Goal: Information Seeking & Learning: Learn about a topic

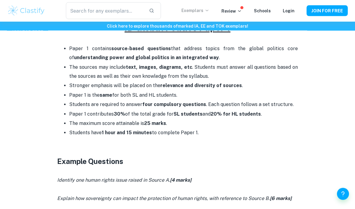
scroll to position [267, 0]
click at [205, 11] on p "Exemplars" at bounding box center [195, 10] width 28 height 7
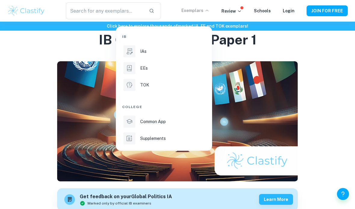
scroll to position [0, 0]
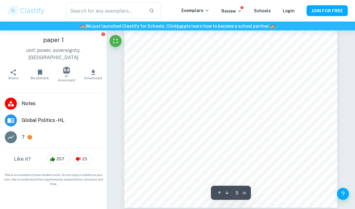
scroll to position [1305, 0]
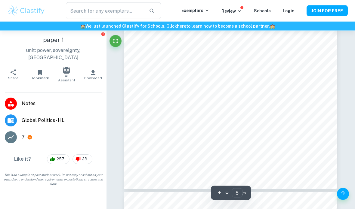
click at [20, 132] on li "7" at bounding box center [53, 137] width 106 height 17
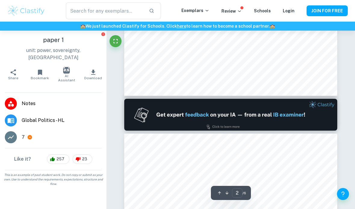
type input "1"
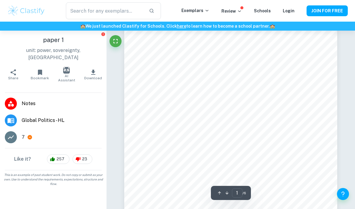
scroll to position [0, 0]
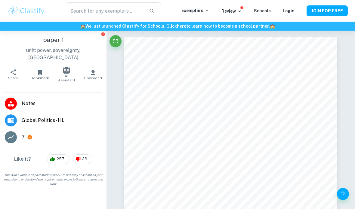
click at [32, 135] on icon at bounding box center [29, 137] width 5 height 5
click at [66, 67] on img "button" at bounding box center [66, 70] width 7 height 7
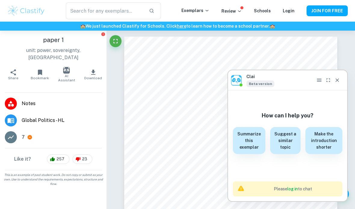
click at [340, 81] on button "Close" at bounding box center [336, 80] width 9 height 9
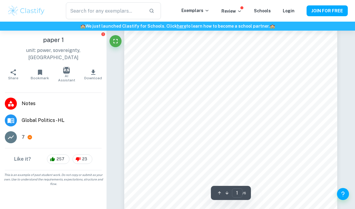
scroll to position [41, 0]
click at [28, 100] on span "Notes" at bounding box center [62, 103] width 80 height 7
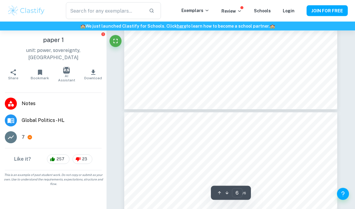
type input "5"
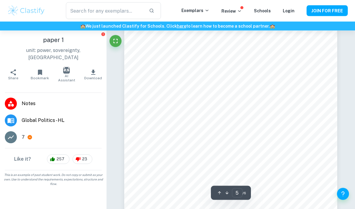
scroll to position [1242, 0]
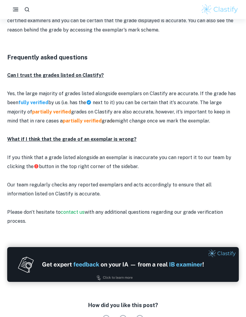
scroll to position [721, 0]
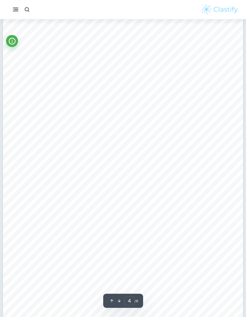
scroll to position [1027, 0]
type input "3"
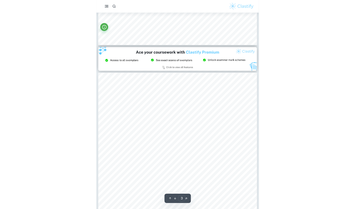
scroll to position [621, 0]
